Goal: Contribute content: Contribute content

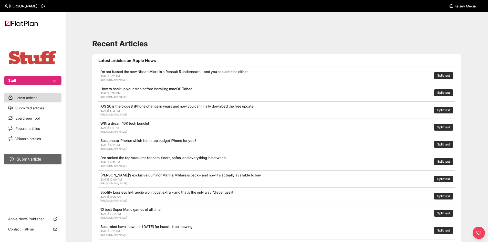
click at [49, 160] on button "Submit article" at bounding box center [32, 159] width 57 height 11
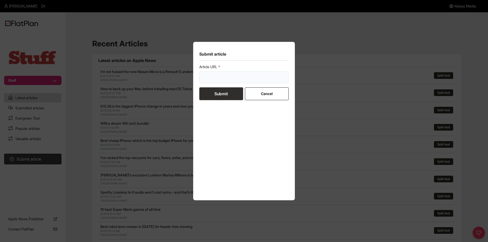
click at [210, 75] on input "url" at bounding box center [244, 78] width 90 height 12
paste input "P"
drag, startPoint x: 210, startPoint y: 77, endPoint x: 195, endPoint y: 76, distance: 15.4
click at [195, 76] on section "Submit article Article URL P Submit Cancel" at bounding box center [244, 121] width 102 height 159
paste input "url"
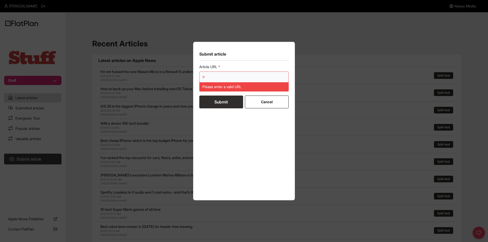
click at [230, 79] on input "P" at bounding box center [244, 78] width 90 height 12
drag, startPoint x: 220, startPoint y: 80, endPoint x: 193, endPoint y: 77, distance: 26.5
click at [193, 77] on section "Submit article Article URL P Please enter a valid URL Submit Cancel" at bounding box center [244, 121] width 102 height 159
paste input "[URL][DOMAIN_NAME]"
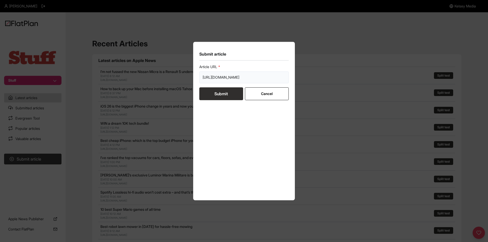
type input "[URL][DOMAIN_NAME]"
click at [215, 90] on button "Submit" at bounding box center [221, 93] width 44 height 13
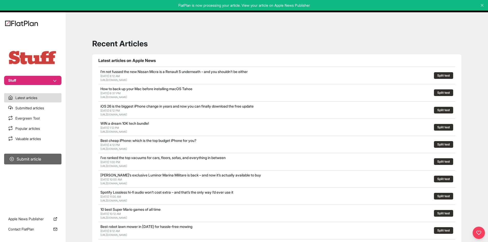
click at [38, 156] on button "Submit article" at bounding box center [32, 159] width 57 height 11
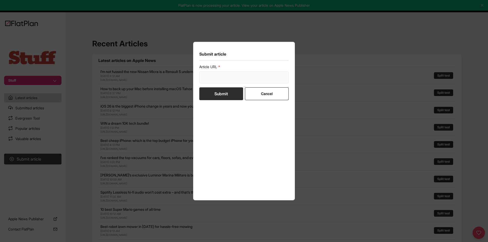
click at [223, 82] on input "url" at bounding box center [244, 78] width 90 height 12
paste input "[URL][DOMAIN_NAME]"
type input "[URL][DOMAIN_NAME]"
click at [215, 92] on button "Submit" at bounding box center [221, 93] width 44 height 13
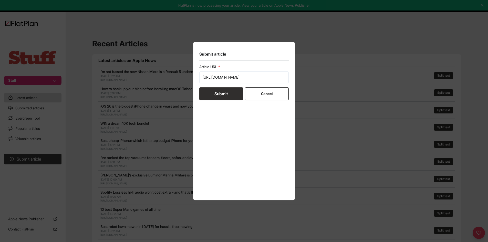
scroll to position [0, 0]
